Goal: Transaction & Acquisition: Purchase product/service

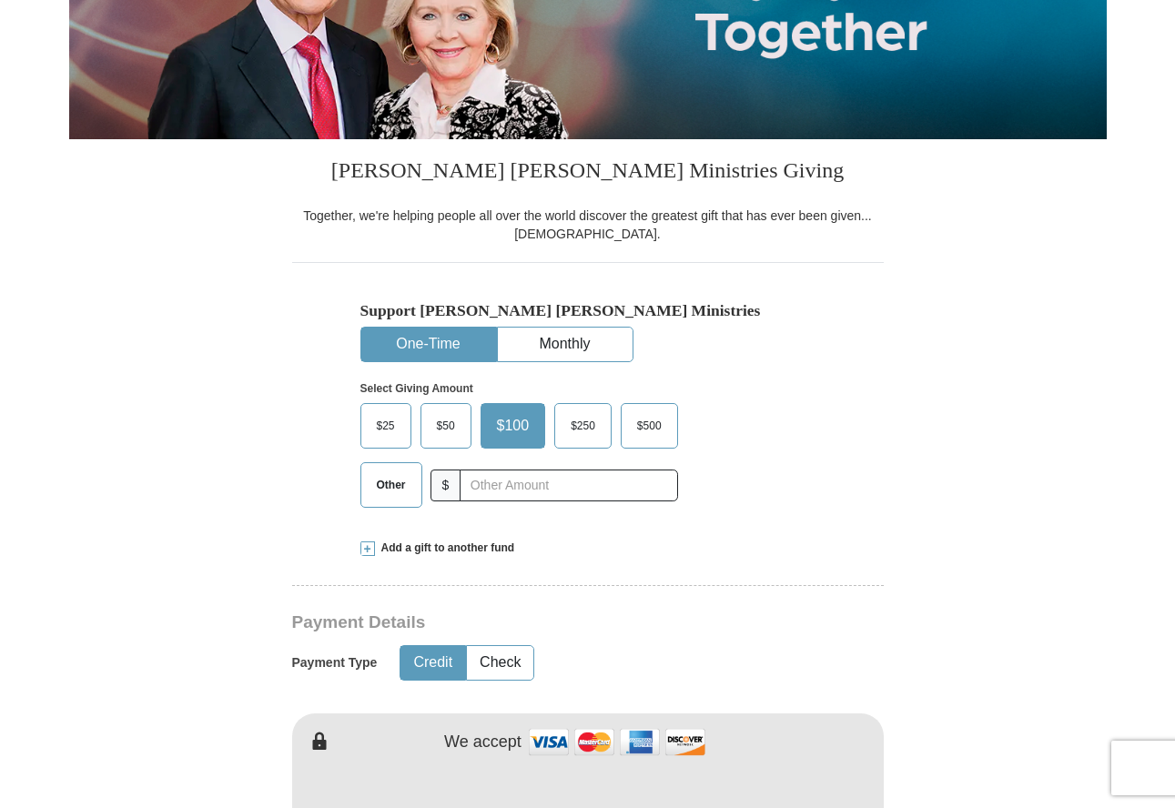
scroll to position [364, 0]
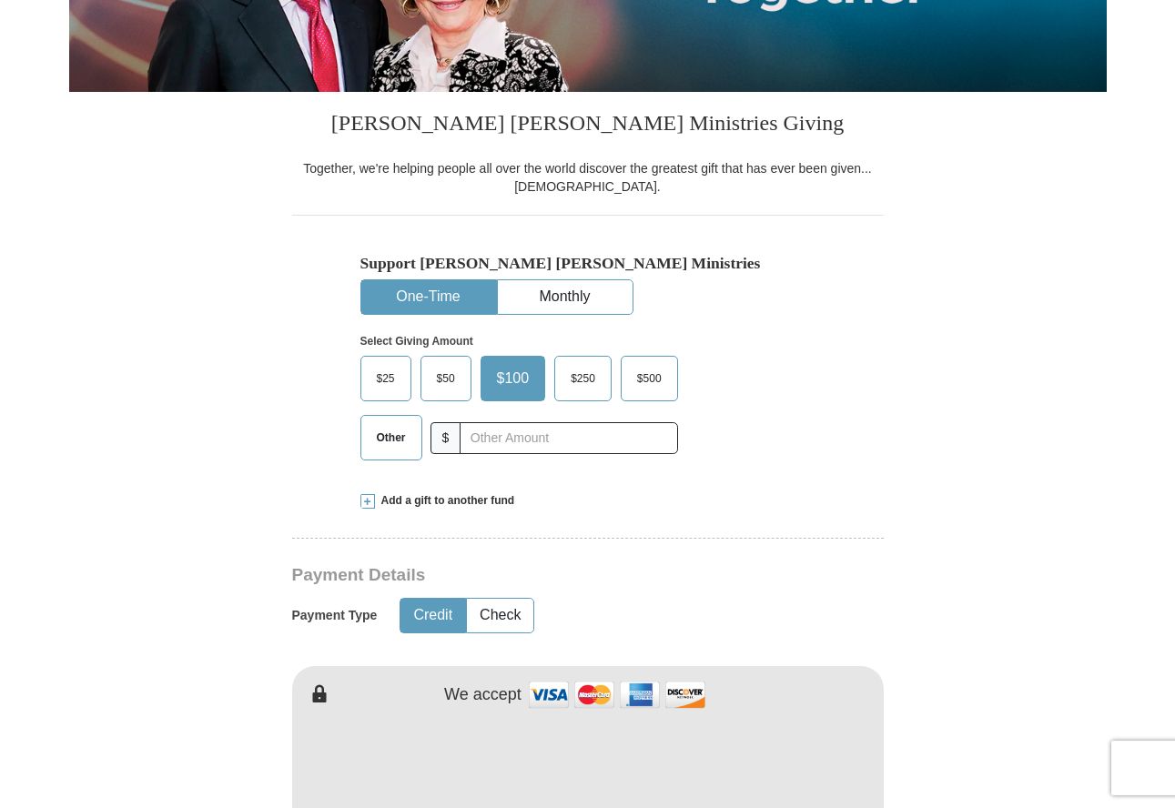
click at [650, 378] on span "$500" at bounding box center [649, 378] width 43 height 27
click at [0, 0] on input "$500" at bounding box center [0, 0] width 0 height 0
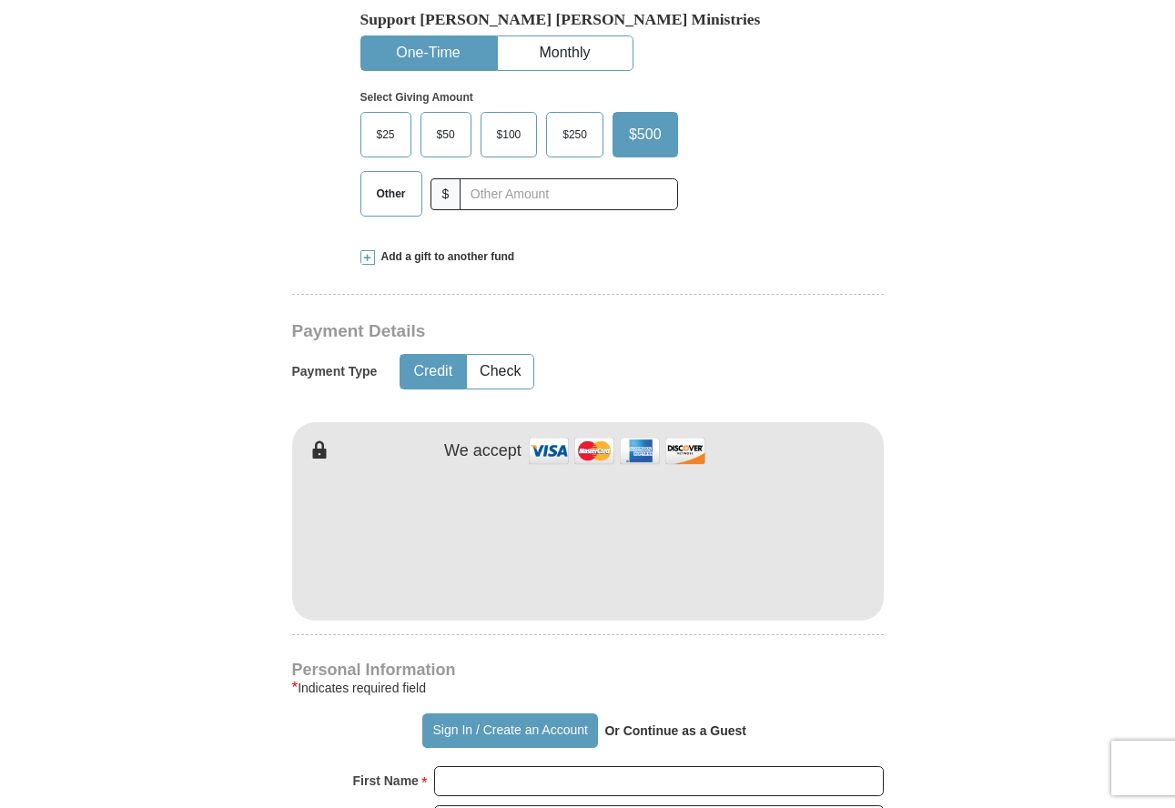
scroll to position [637, 0]
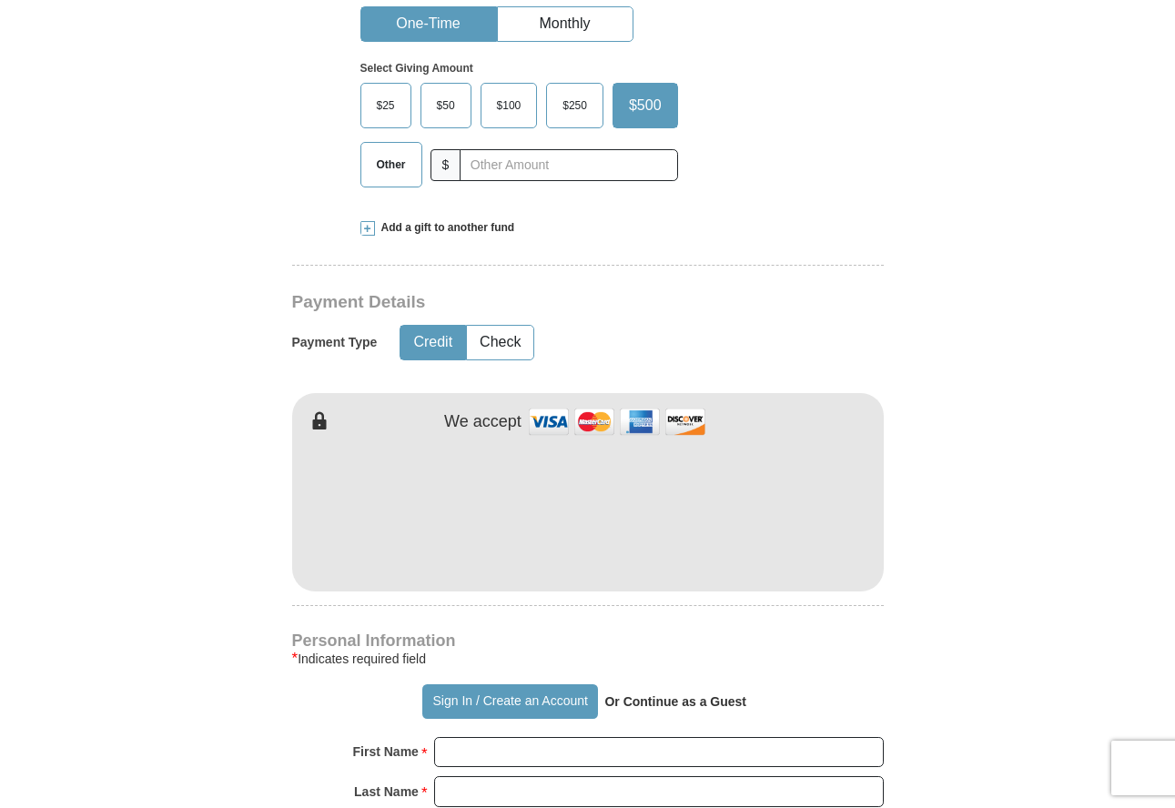
type button "[URL][DOMAIN_NAME]"
click at [422, 684] on button "Sign In / Create an Account" at bounding box center [510, 701] width 176 height 35
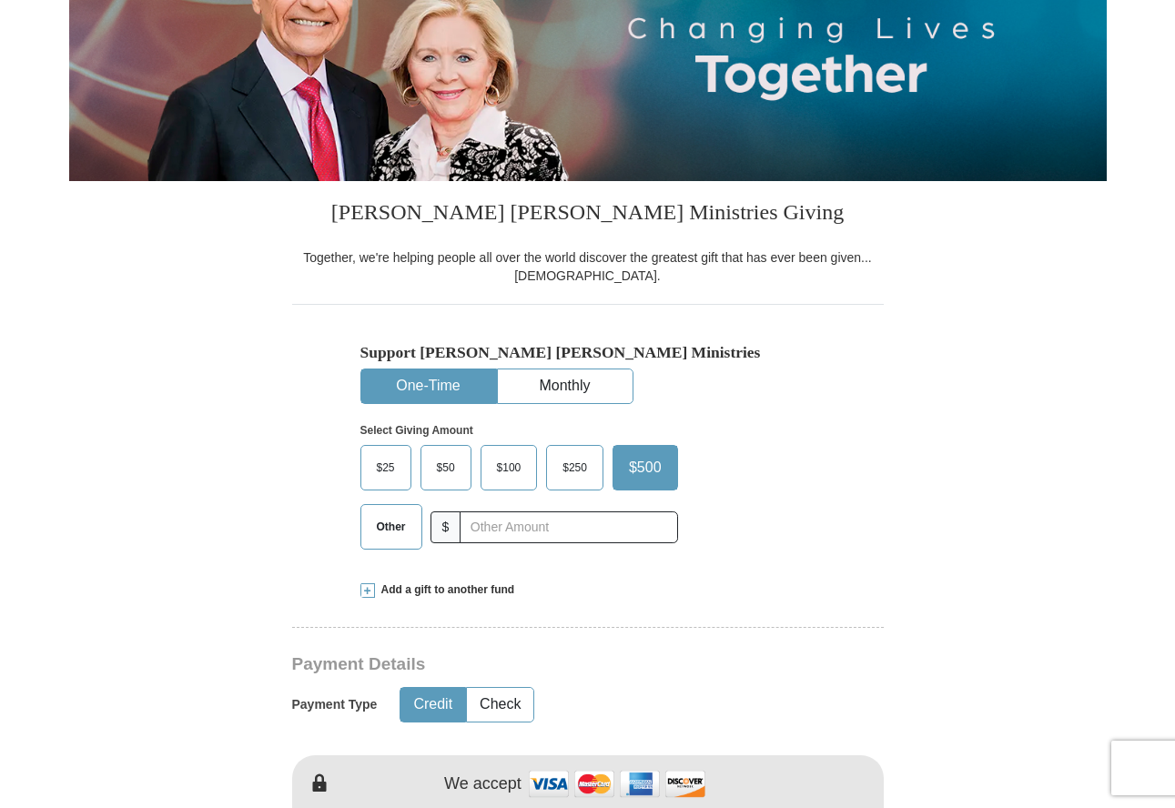
scroll to position [274, 0]
click at [655, 473] on span "$500" at bounding box center [645, 468] width 51 height 27
click at [0, 0] on input "$500" at bounding box center [0, 0] width 0 height 0
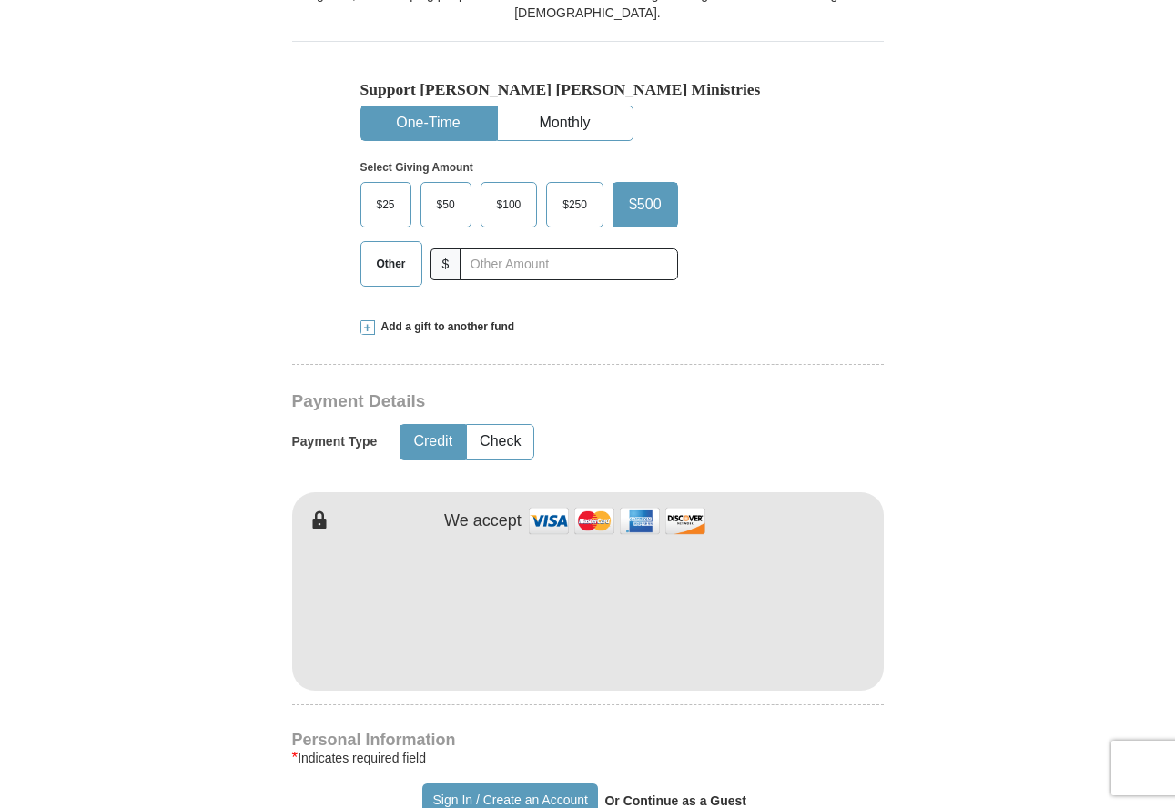
scroll to position [547, 0]
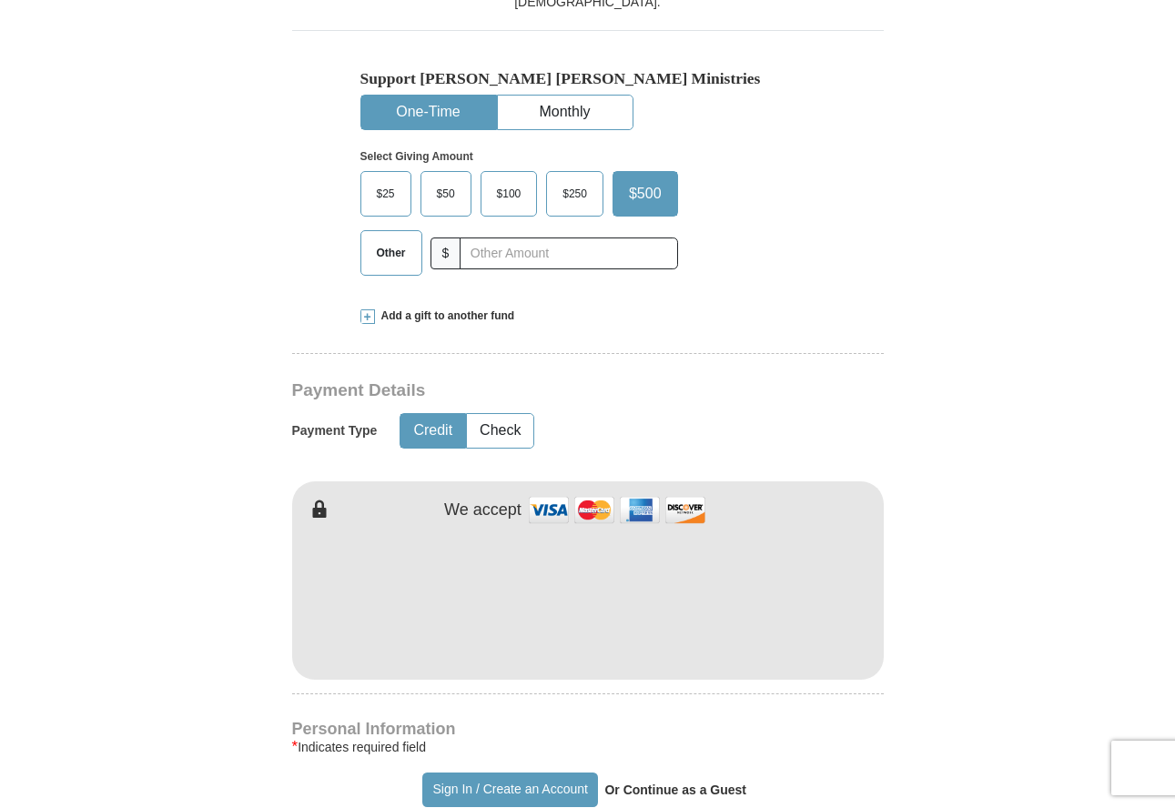
type button "[URL][DOMAIN_NAME]"
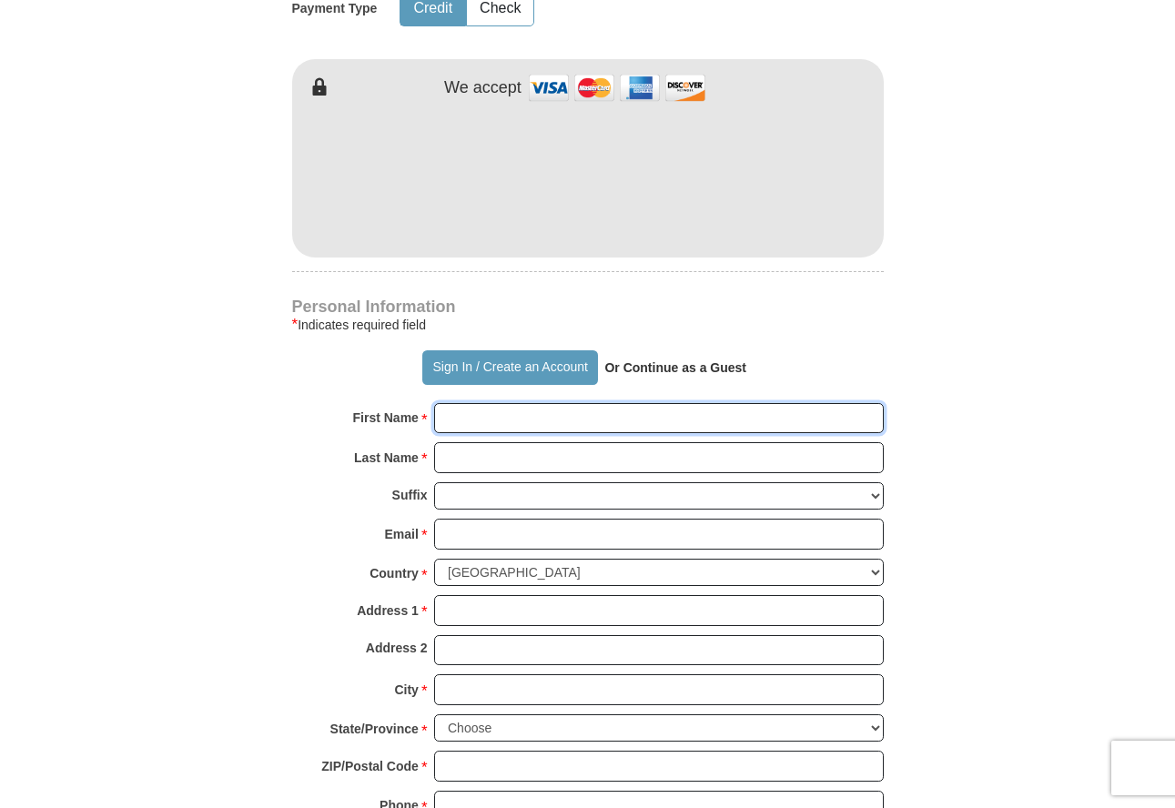
scroll to position [986, 0]
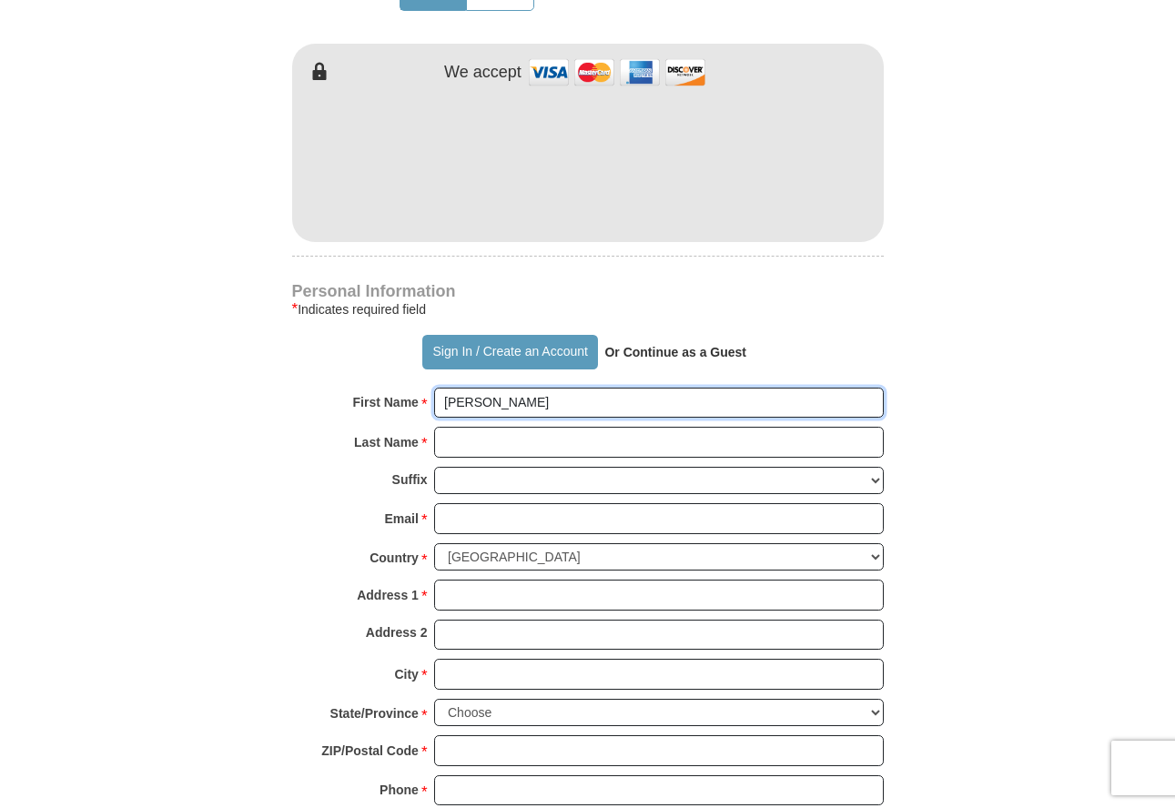
type input "Kay + Fola"
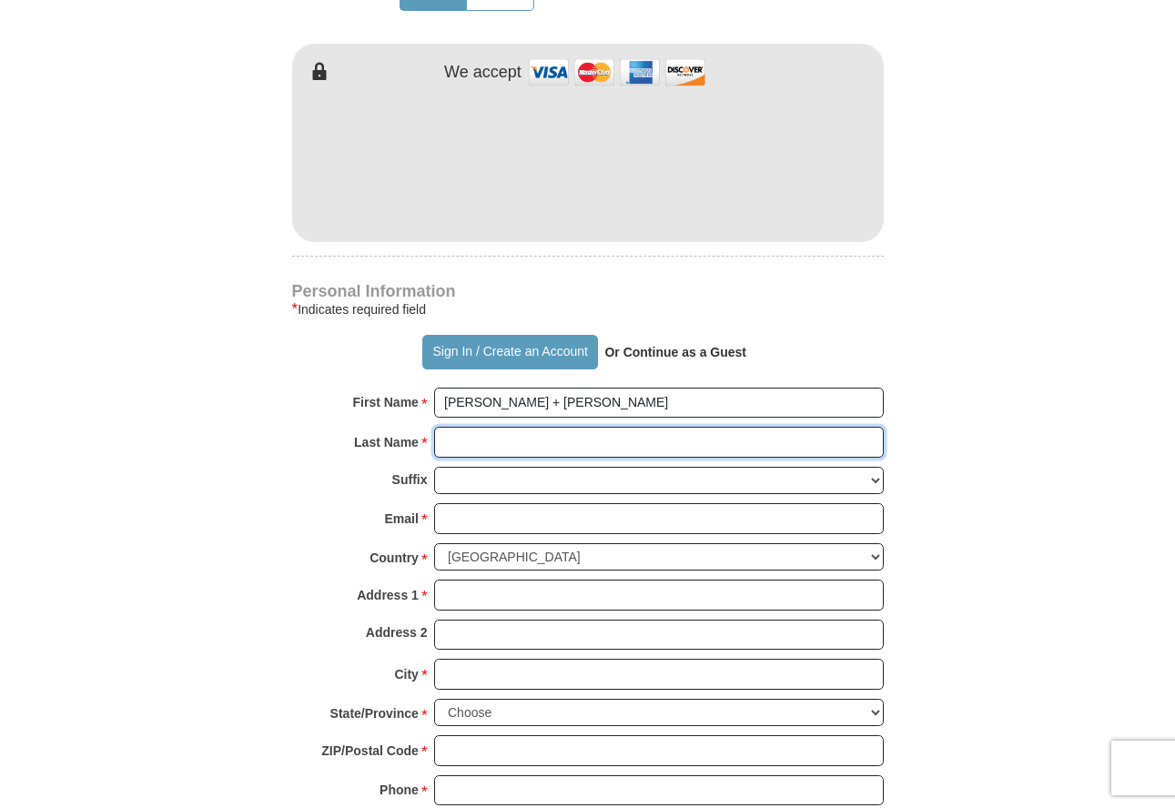
type input "Omojola"
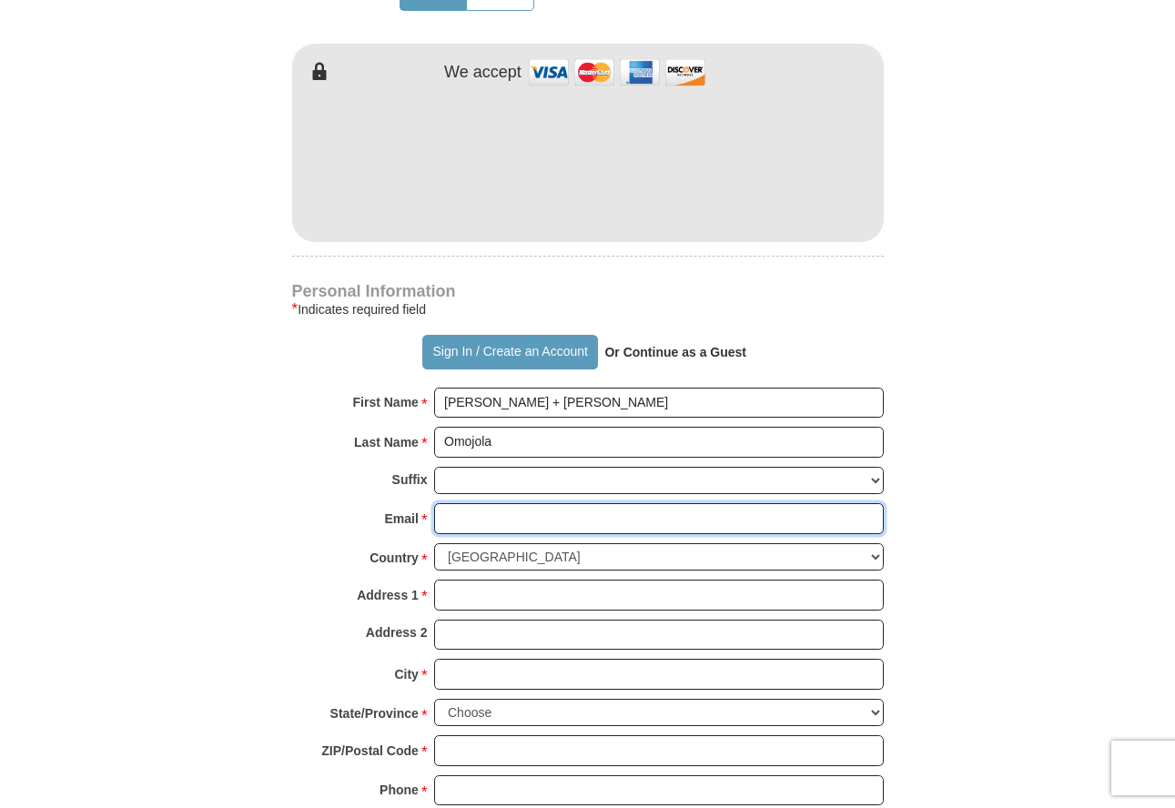
type input "im_a_winnrr@yahoo.com"
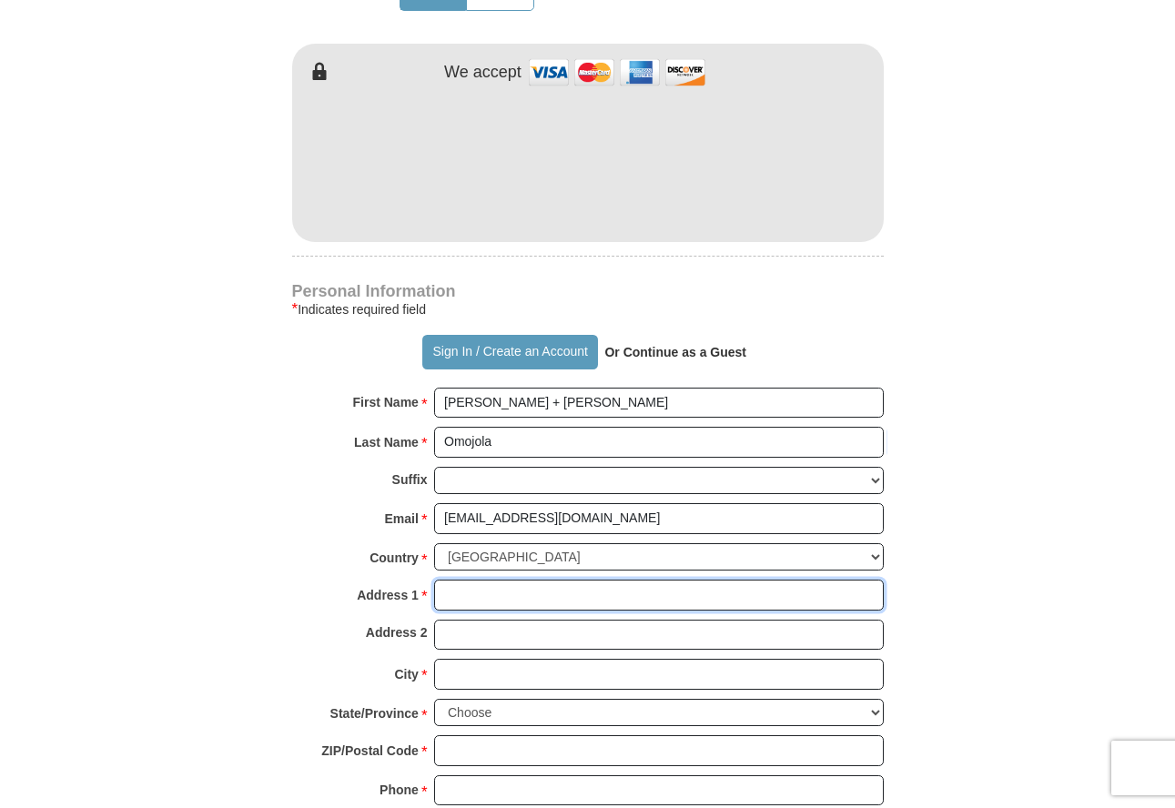
type input "213 Darlington Trail"
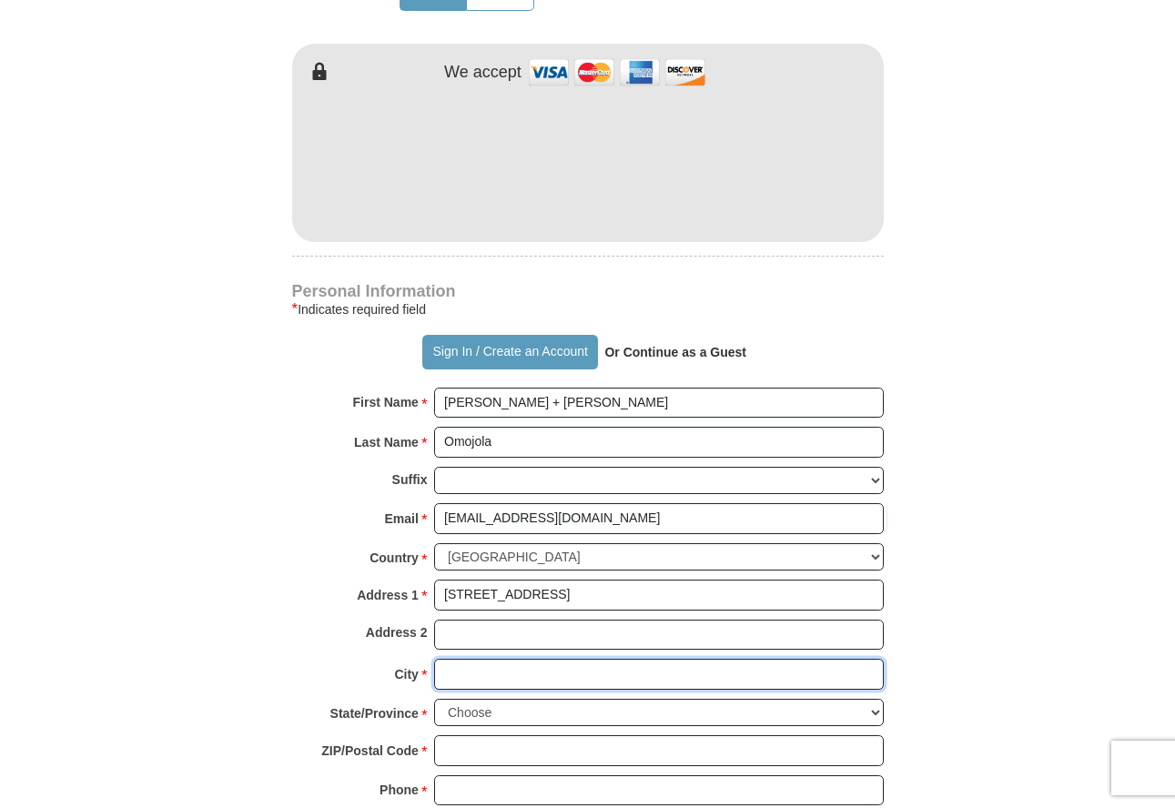
type input "Fort Worth"
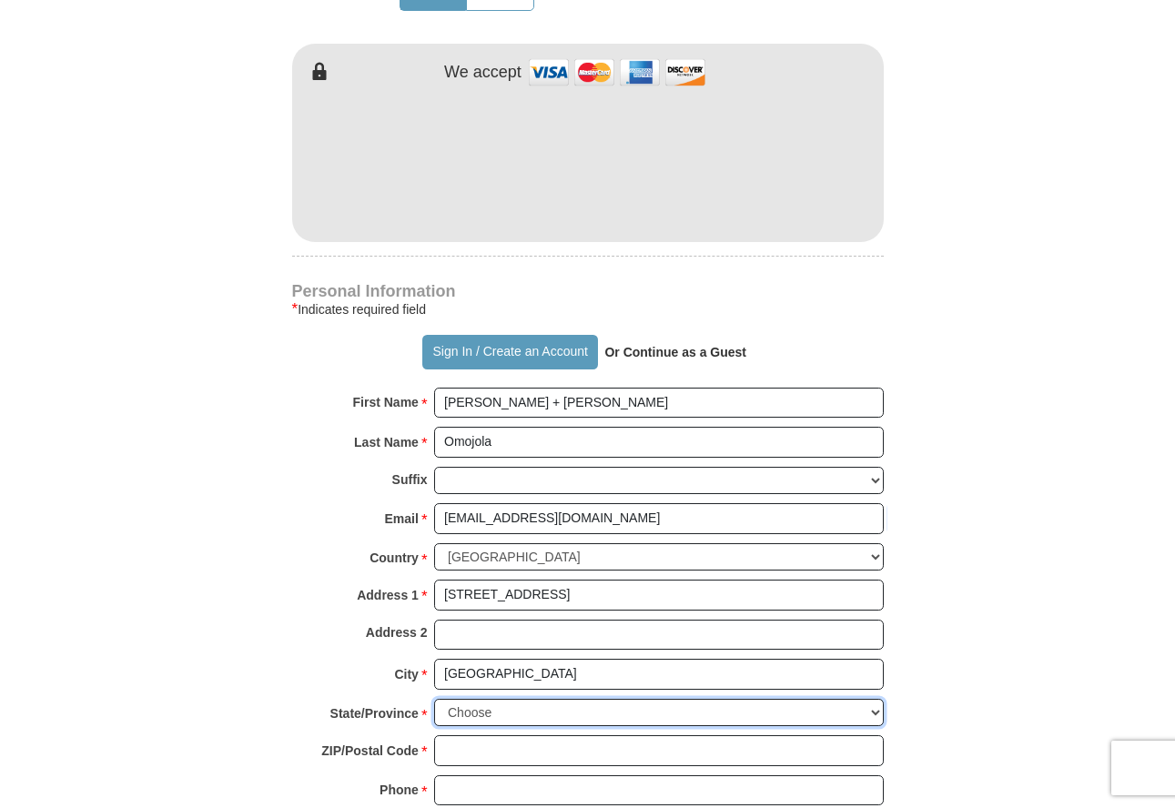
select select "TX"
type input "76131"
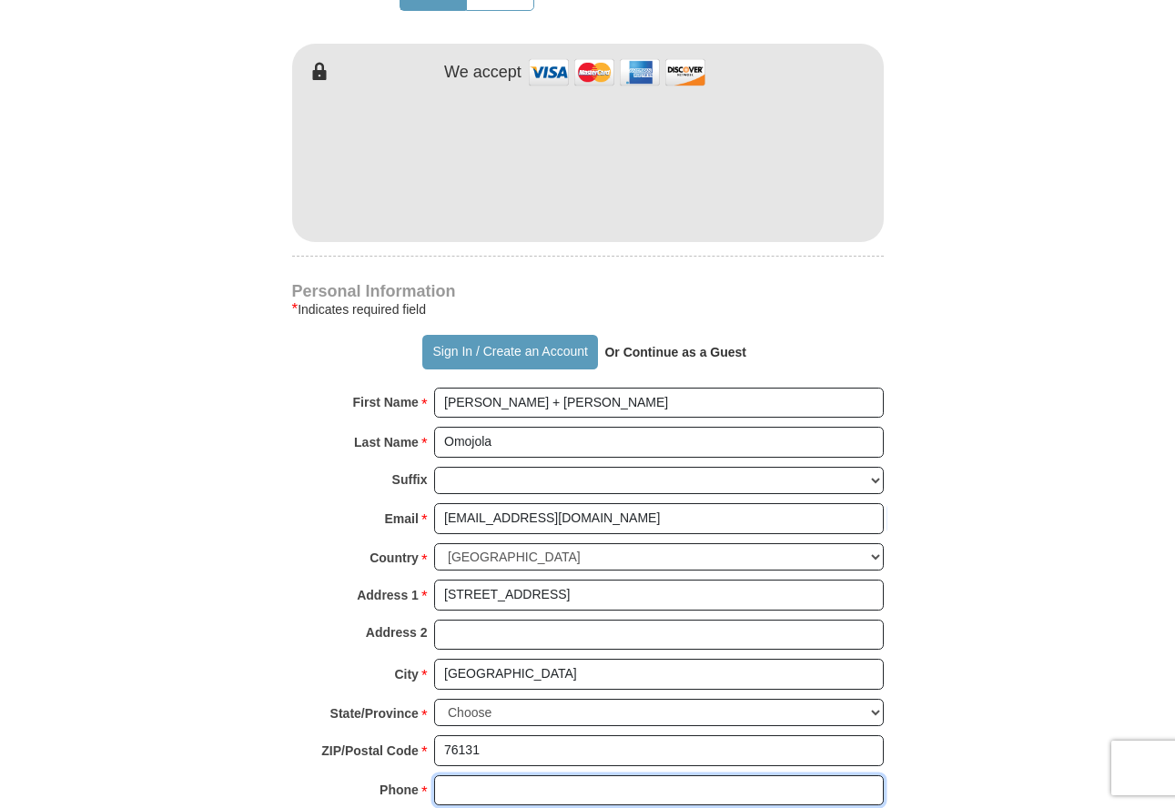
type input "3125237109"
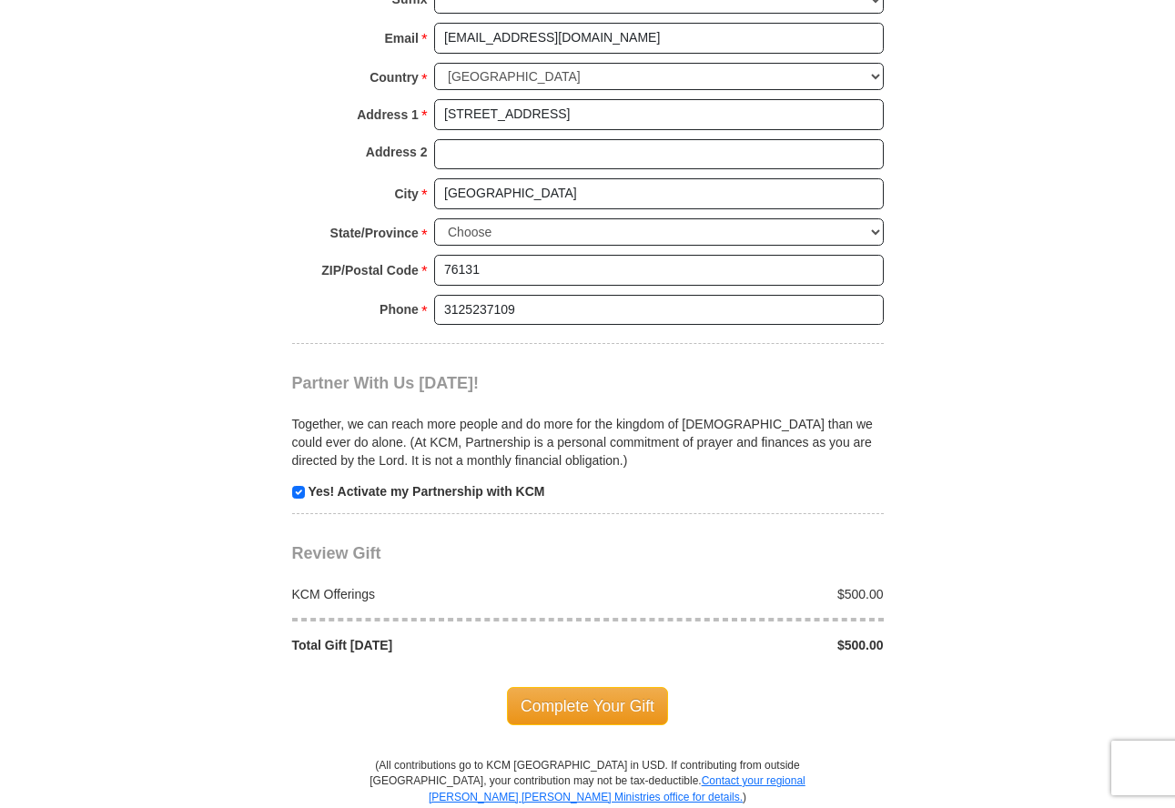
scroll to position [1532, 0]
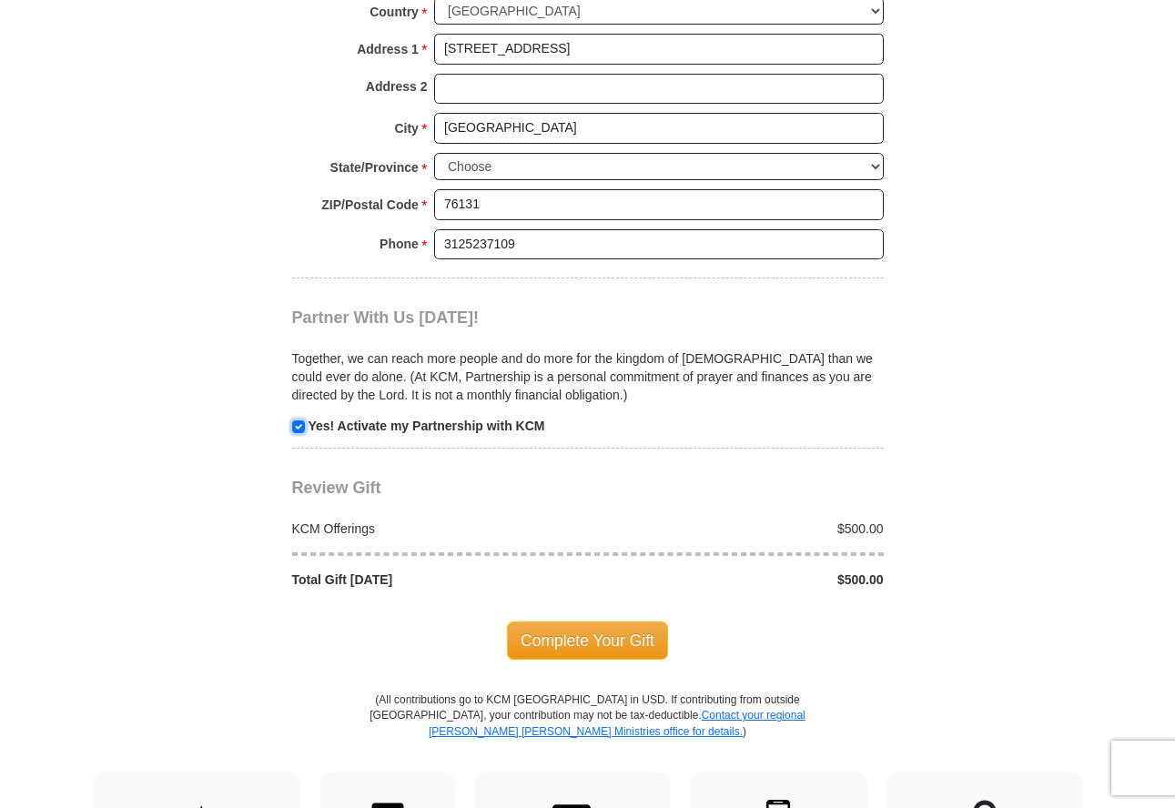
click at [298, 425] on input "checkbox" at bounding box center [298, 426] width 13 height 13
checkbox input "false"
click at [597, 642] on span "Complete Your Gift" at bounding box center [587, 640] width 161 height 38
